Goal: Check status

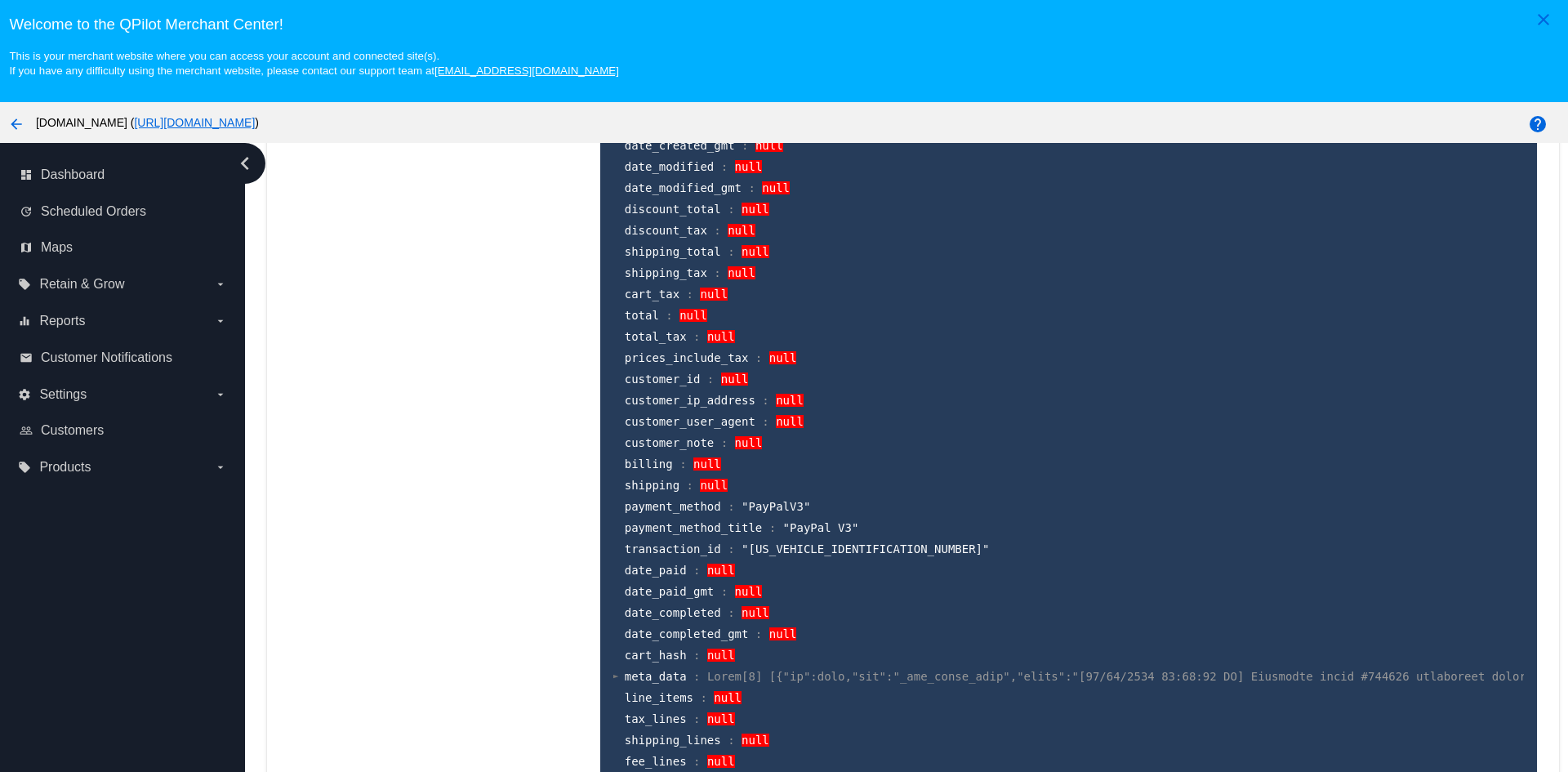
scroll to position [2696, 0]
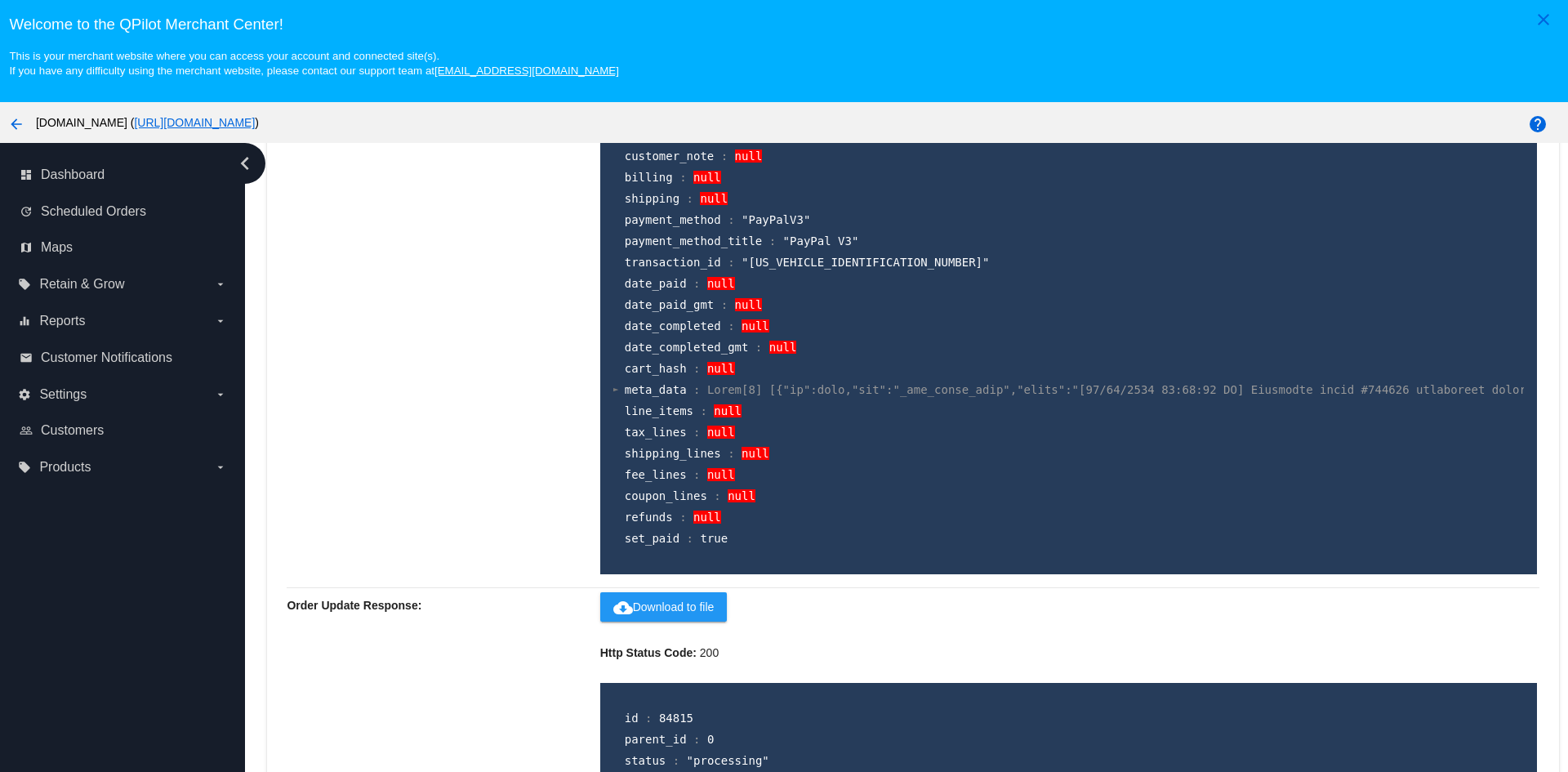
drag, startPoint x: 614, startPoint y: 389, endPoint x: 602, endPoint y: 389, distance: 12.0
click at [613, 389] on section "id : 84815 parent_id : null number : null order_key : null created_via : null v…" at bounding box center [1068, 103] width 910 height 893
click at [602, 389] on div "id : 84815 parent_id : null number : null order_key : null created_via : null v…" at bounding box center [1069, 103] width 937 height 942
click at [613, 386] on section "id : 84815 parent_id : null number : null order_key : null created_via : null v…" at bounding box center [1068, 103] width 910 height 893
click at [613, 388] on div at bounding box center [616, 389] width 6 height 10
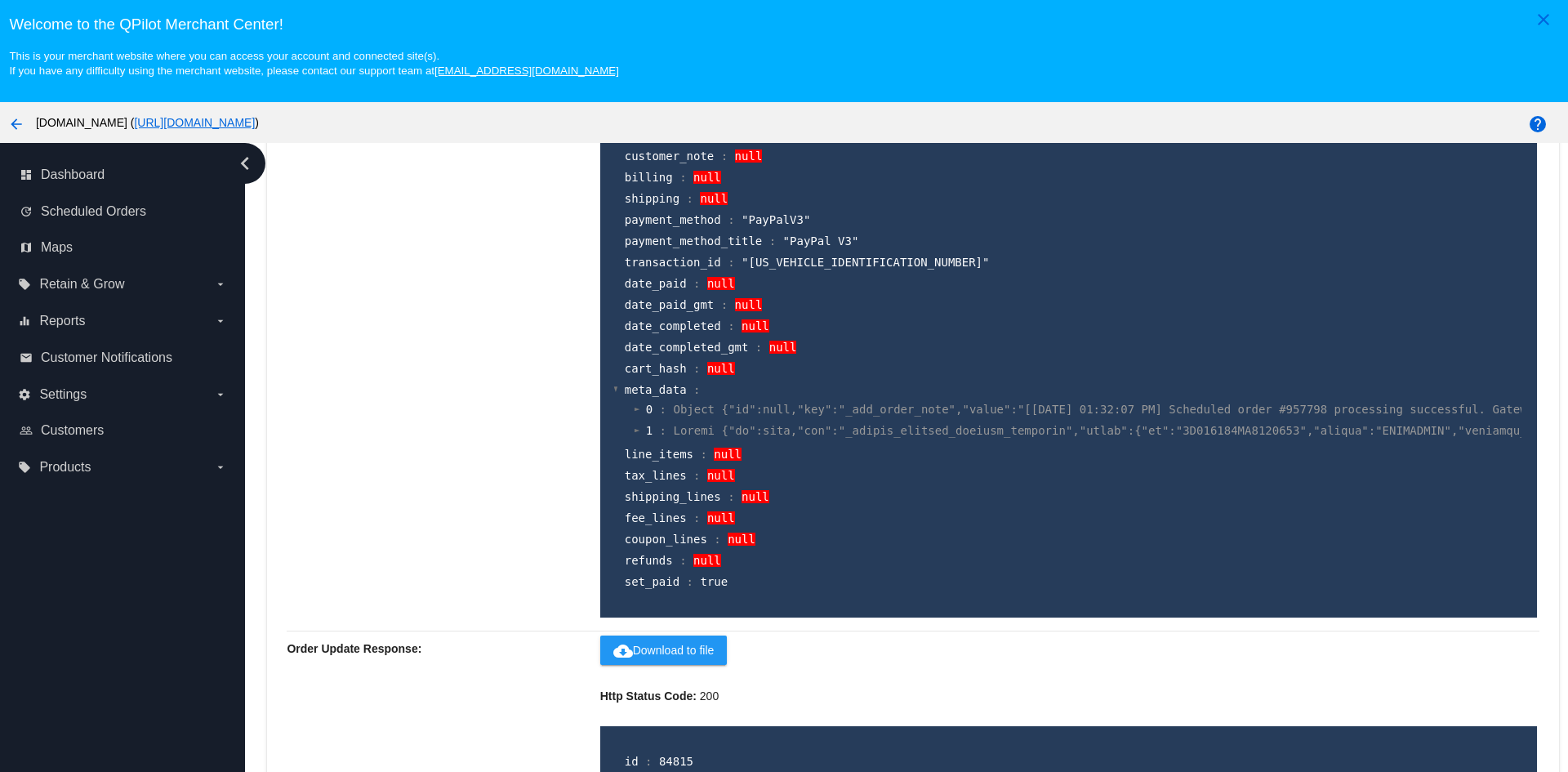
click at [635, 427] on div at bounding box center [638, 430] width 6 height 10
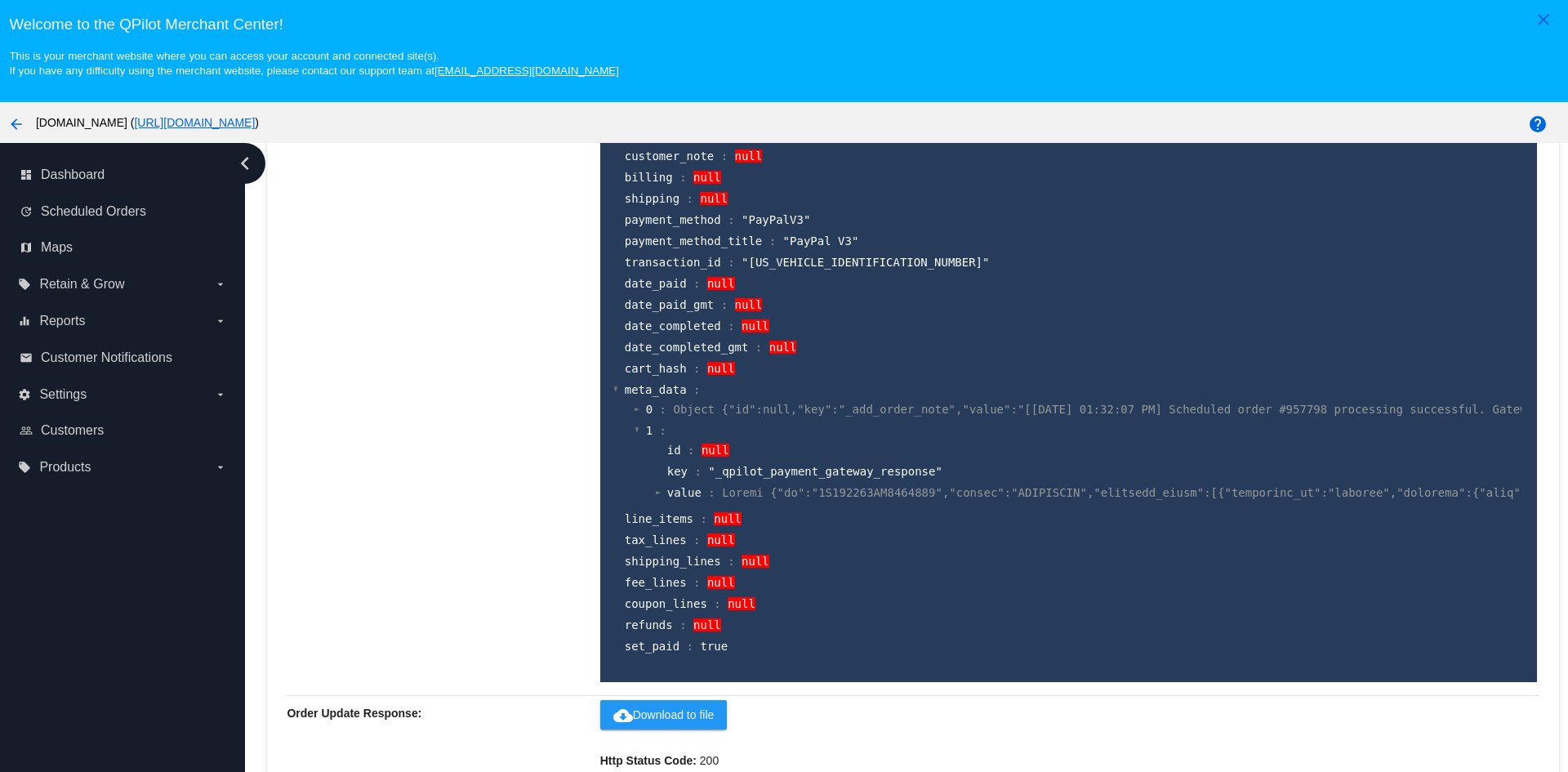
click at [635, 410] on div at bounding box center [638, 409] width 6 height 10
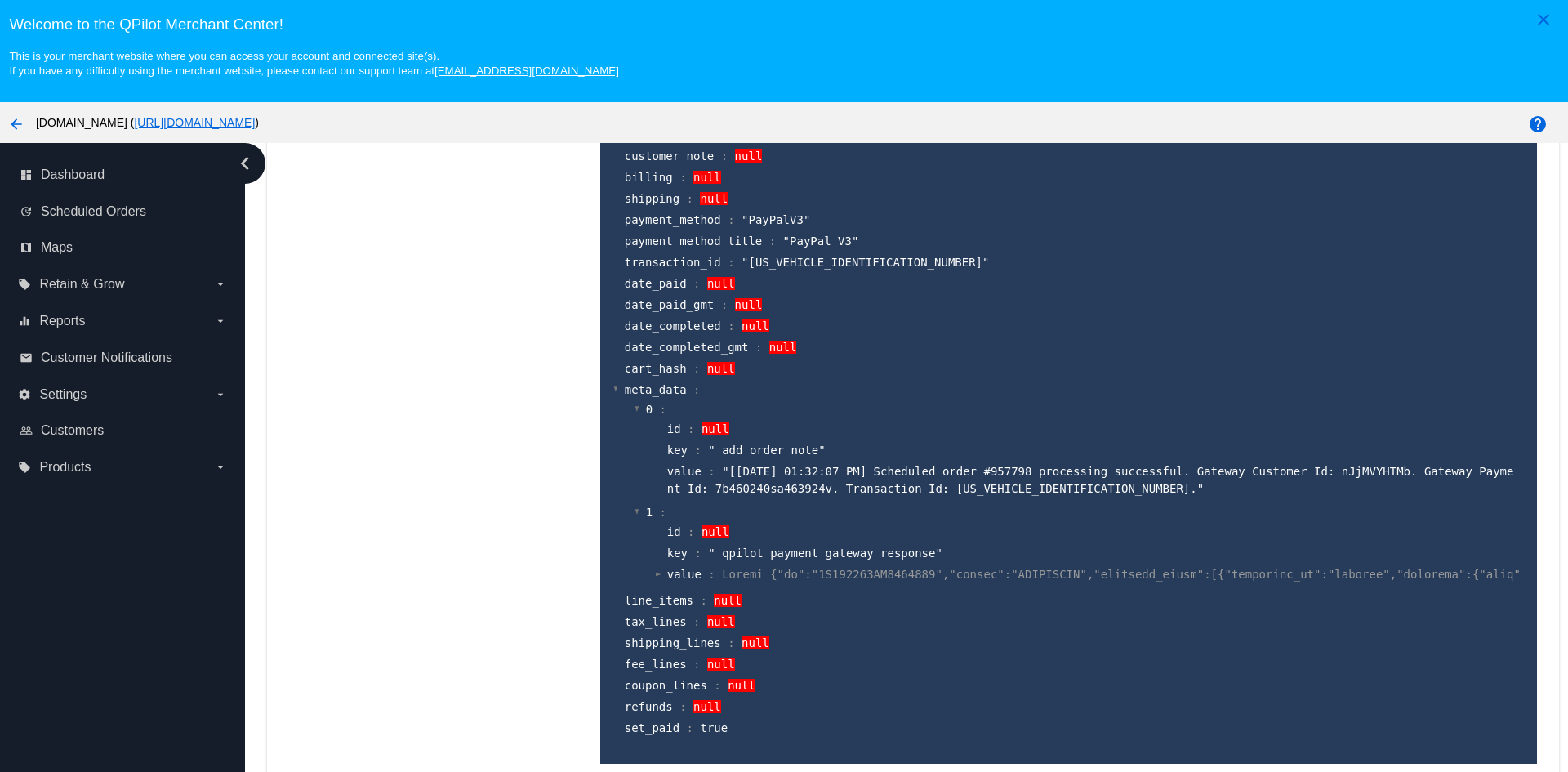
click at [656, 572] on div at bounding box center [659, 573] width 6 height 10
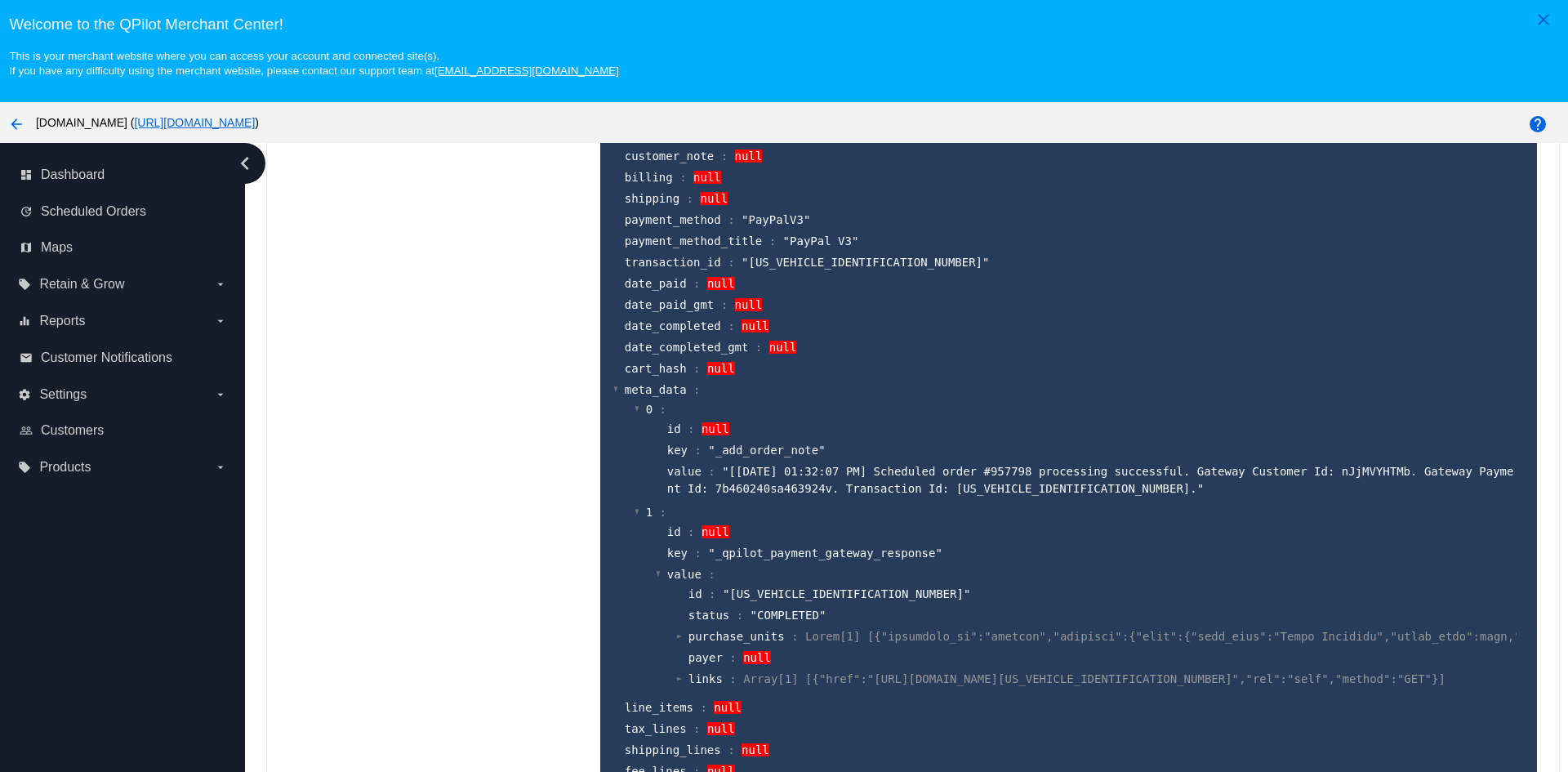
click at [677, 634] on div at bounding box center [679, 635] width 6 height 10
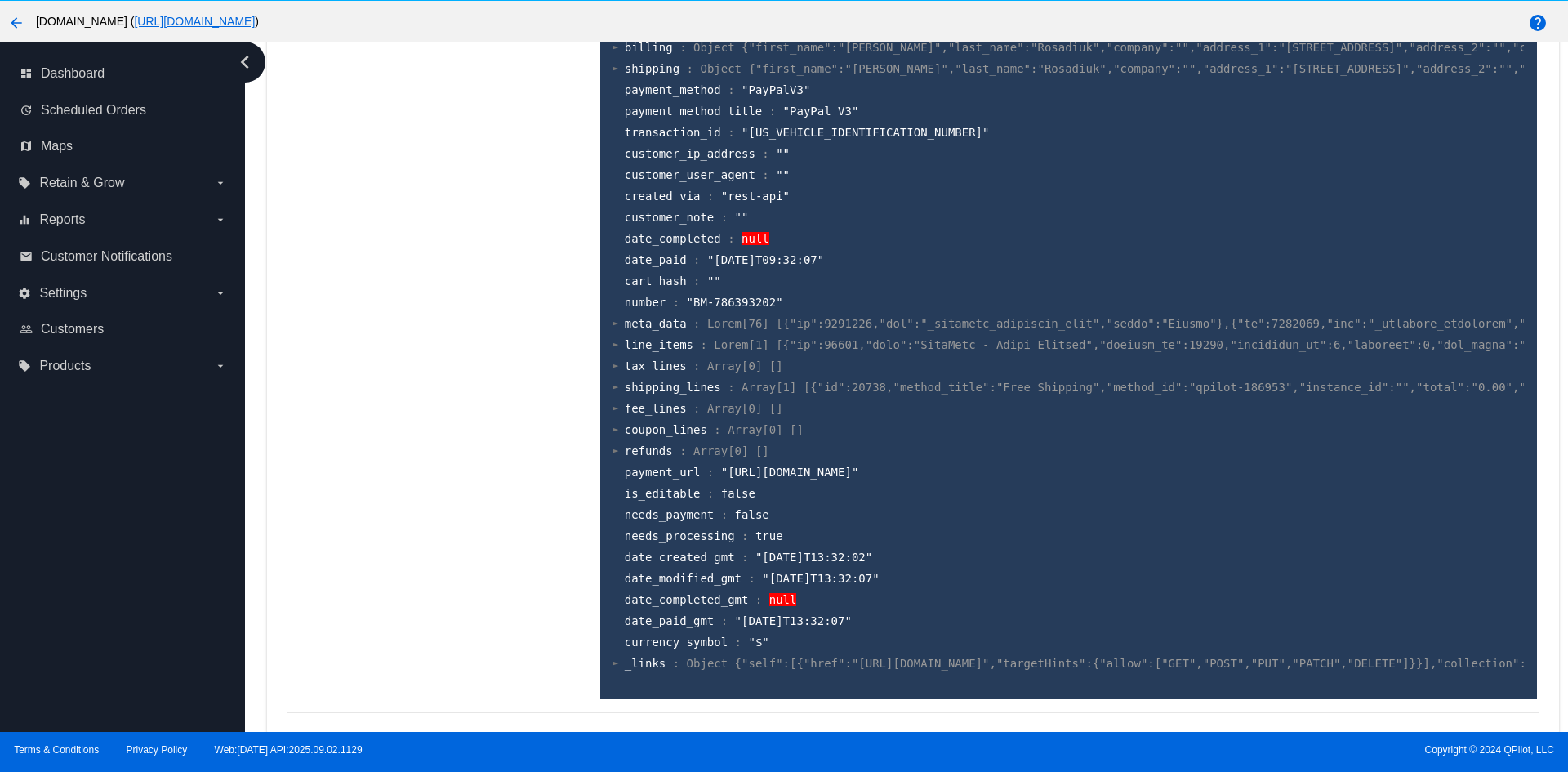
scroll to position [102, 0]
